Goal: Task Accomplishment & Management: Complete application form

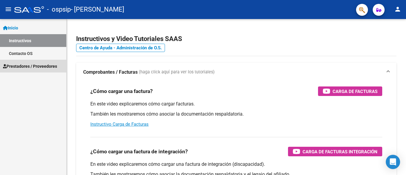
click at [29, 66] on span "Prestadores / Proveedores" at bounding box center [30, 66] width 54 height 7
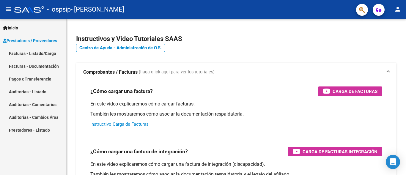
click at [39, 52] on link "Facturas - Listado/Carga" at bounding box center [33, 53] width 66 height 13
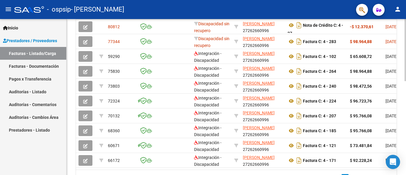
scroll to position [236, 0]
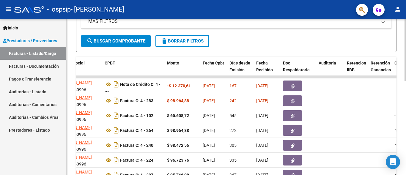
scroll to position [144, 0]
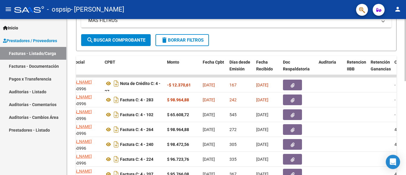
click at [405, 80] on div at bounding box center [404, 108] width 1 height 62
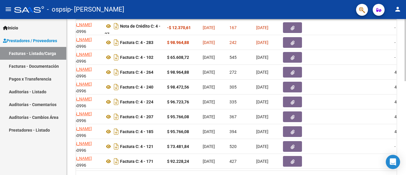
scroll to position [236, 0]
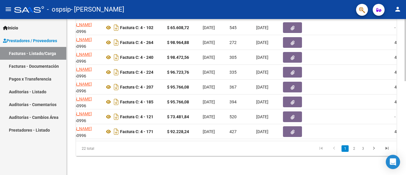
click at [404, 150] on div at bounding box center [404, 144] width 1 height 62
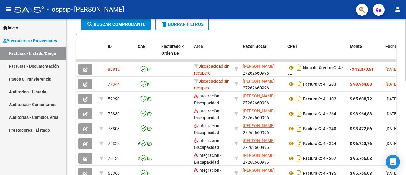
scroll to position [160, 0]
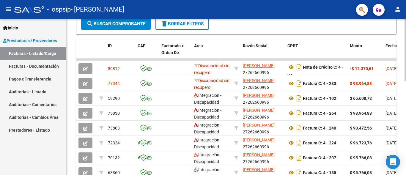
click at [403, 91] on div "Video tutorial PRESTADORES -> Listado de CPBTs Emitidos por Prestadores / Prove…" at bounding box center [237, 52] width 341 height 387
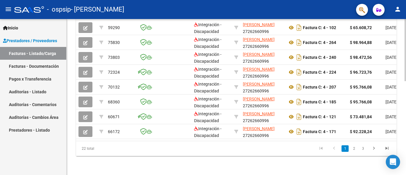
scroll to position [236, 0]
click at [404, 159] on div at bounding box center [404, 144] width 1 height 62
click at [374, 149] on icon "go to next page" at bounding box center [374, 148] width 8 height 7
click at [374, 149] on div "22 total 1 2 3" at bounding box center [236, 148] width 320 height 15
click at [374, 149] on icon "go to next page" at bounding box center [374, 148] width 8 height 7
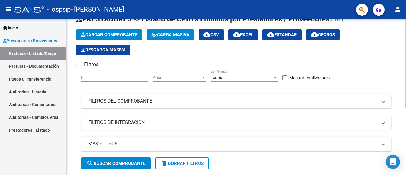
scroll to position [0, 0]
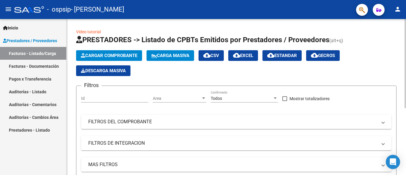
click at [405, 45] on div at bounding box center [404, 63] width 1 height 89
click at [124, 53] on span "Cargar Comprobante" at bounding box center [109, 55] width 56 height 5
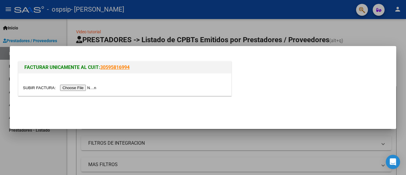
click at [81, 86] on input "file" at bounding box center [60, 88] width 75 height 6
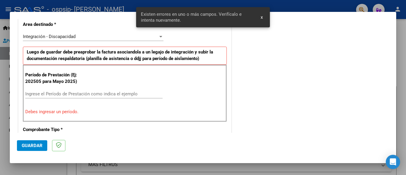
scroll to position [139, 0]
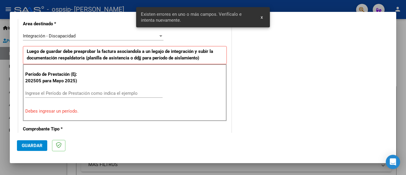
click at [65, 93] on input "Ingrese el Período de Prestación como indica el ejemplo" at bounding box center [93, 93] width 137 height 5
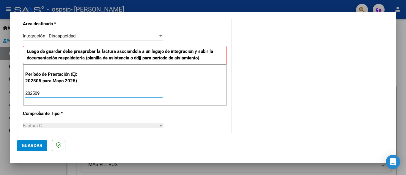
type input "202509"
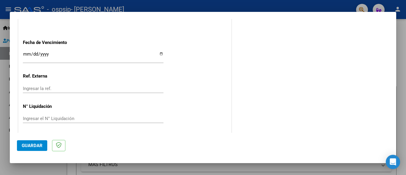
scroll to position [409, 0]
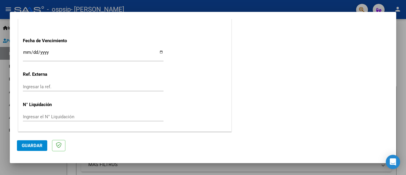
click at [159, 52] on input "Ingresar la fecha" at bounding box center [93, 55] width 140 height 10
type input "[DATE]"
click at [38, 146] on span "Guardar" at bounding box center [32, 145] width 21 height 5
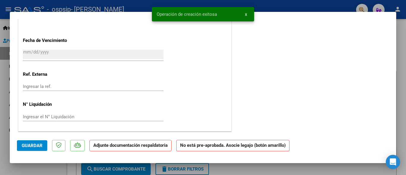
scroll to position [0, 0]
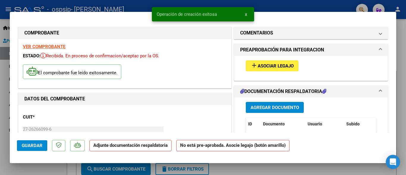
click at [265, 67] on span "Asociar Legajo" at bounding box center [275, 65] width 36 height 5
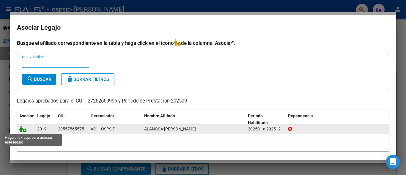
click at [21, 130] on icon at bounding box center [22, 129] width 7 height 7
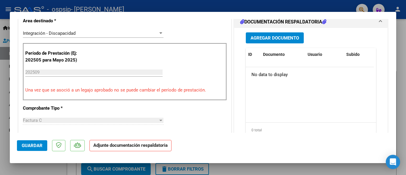
scroll to position [151, 0]
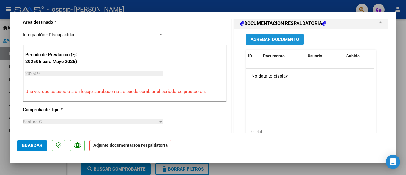
click at [282, 37] on span "Agregar Documento" at bounding box center [274, 39] width 48 height 5
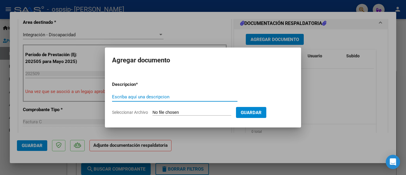
click at [153, 99] on input "Escriba aquí una descripcion" at bounding box center [174, 96] width 125 height 5
type input "factura"
click at [136, 110] on span "Seleccionar Archivo" at bounding box center [130, 112] width 36 height 5
click at [152, 110] on input "Seleccionar Archivo" at bounding box center [191, 113] width 79 height 6
type input "C:\fakepath\27262660996_011_00004_00000446.pdf"
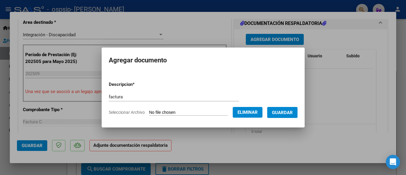
click at [280, 110] on span "Guardar" at bounding box center [282, 112] width 21 height 5
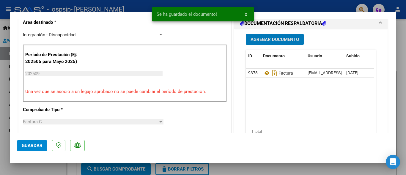
click at [283, 43] on button "Agregar Documento" at bounding box center [275, 39] width 58 height 11
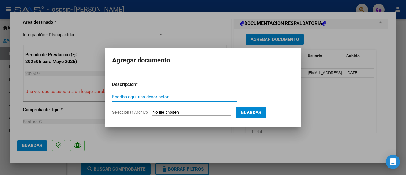
click at [151, 100] on div "Escriba aquí una descripcion" at bounding box center [174, 96] width 125 height 9
click at [117, 96] on input "*3anilla" at bounding box center [174, 96] width 125 height 5
type input "*planilla"
click at [169, 111] on input "Seleccionar Archivo" at bounding box center [191, 113] width 79 height 6
type input "C:\fakepath\pl [PERSON_NAME].pdf"
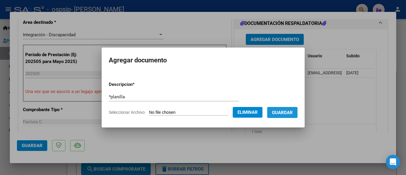
click at [290, 113] on span "Guardar" at bounding box center [282, 112] width 21 height 5
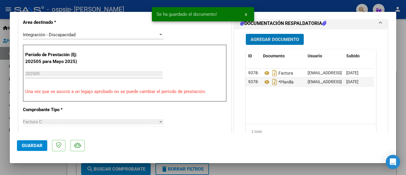
click at [33, 143] on span "Guardar" at bounding box center [32, 145] width 21 height 5
